Goal: Navigation & Orientation: Find specific page/section

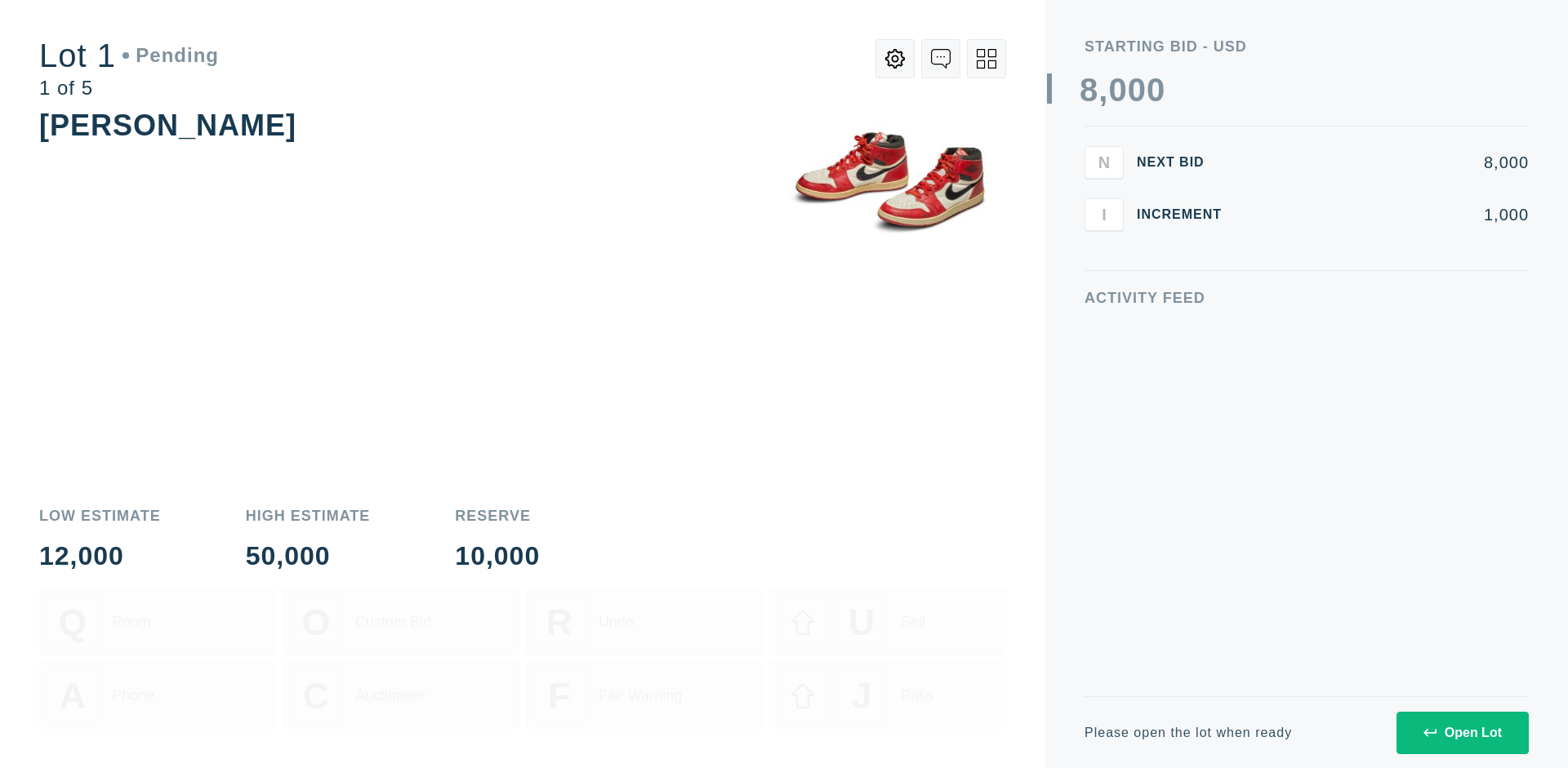
click at [1461, 732] on div "Open Lot" at bounding box center [1462, 733] width 79 height 14
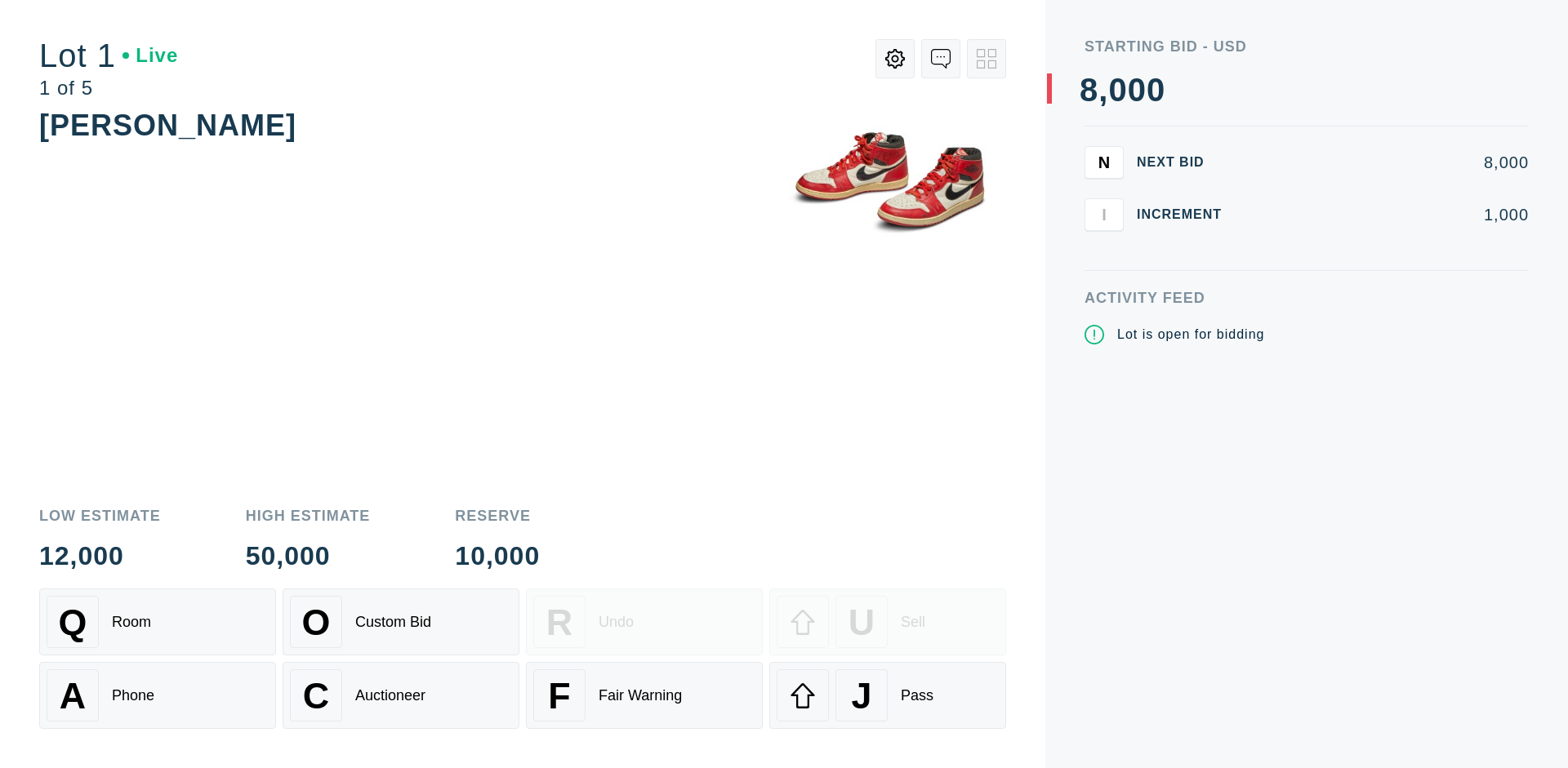
click at [158, 622] on div "Q Room" at bounding box center [158, 622] width 222 height 52
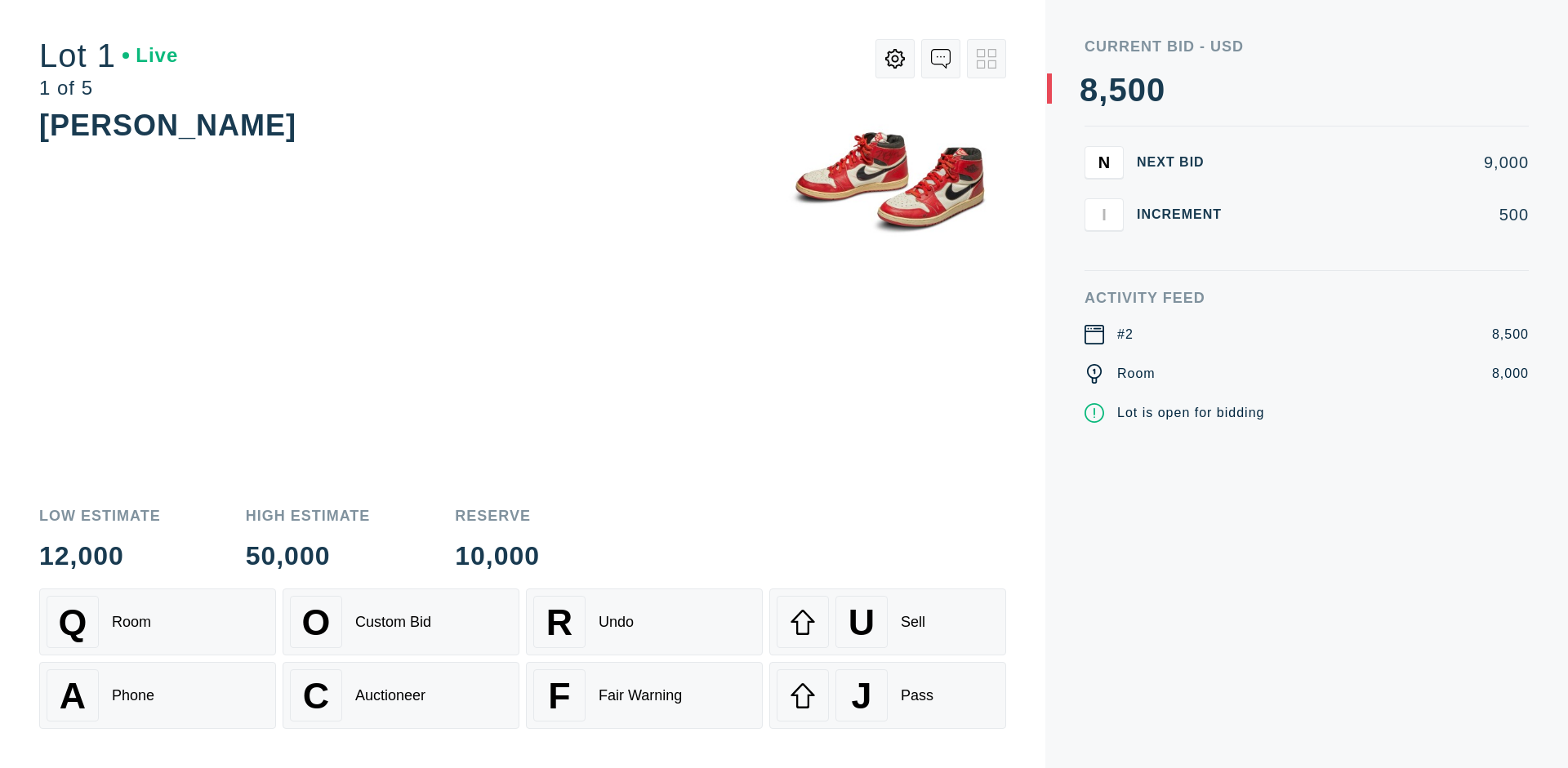
click at [158, 622] on div "Q Room" at bounding box center [158, 622] width 222 height 52
click at [158, 695] on div "A Phone" at bounding box center [158, 695] width 222 height 52
